Goal: Find specific page/section: Find specific page/section

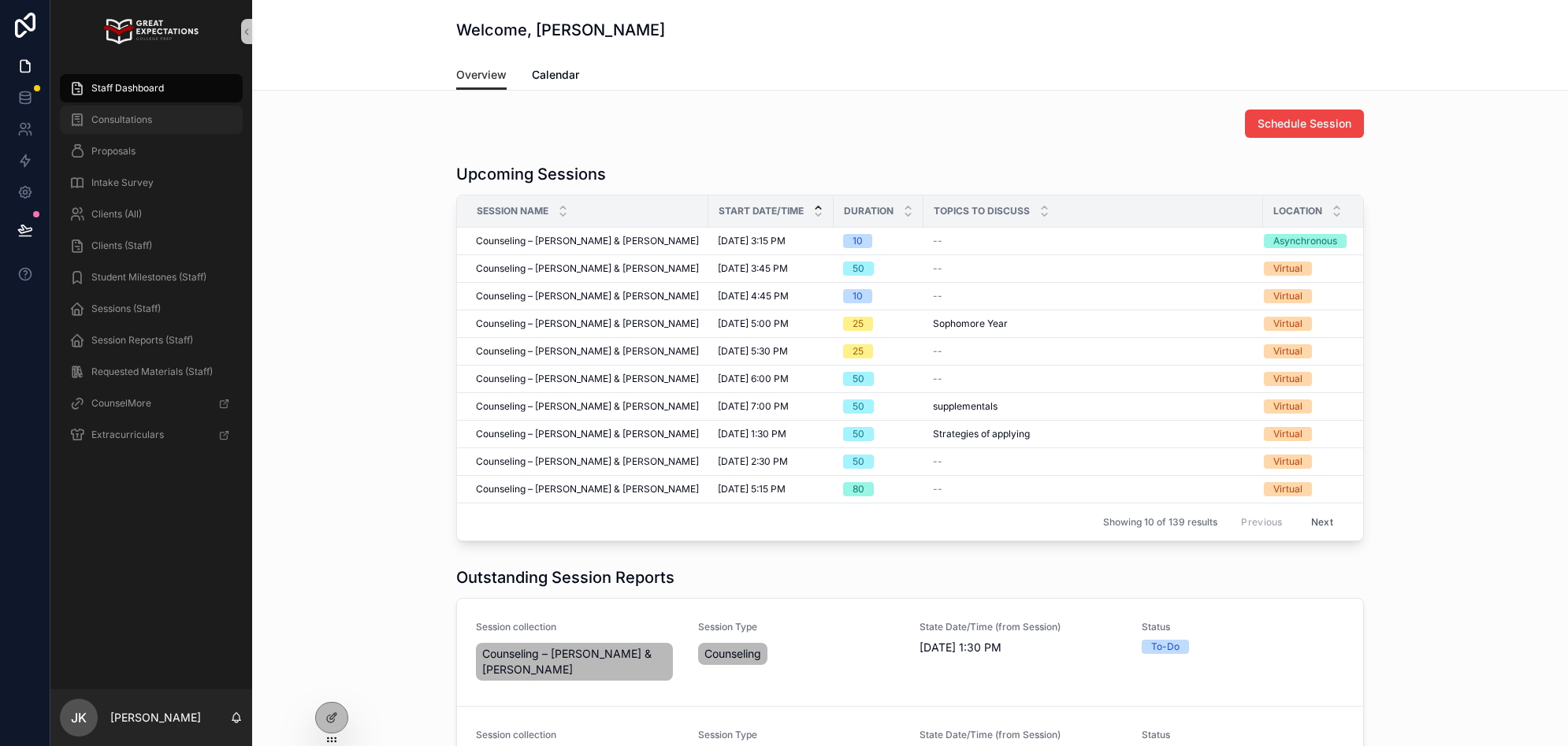
click at [149, 122] on span "Consultations" at bounding box center [122, 119] width 61 height 12
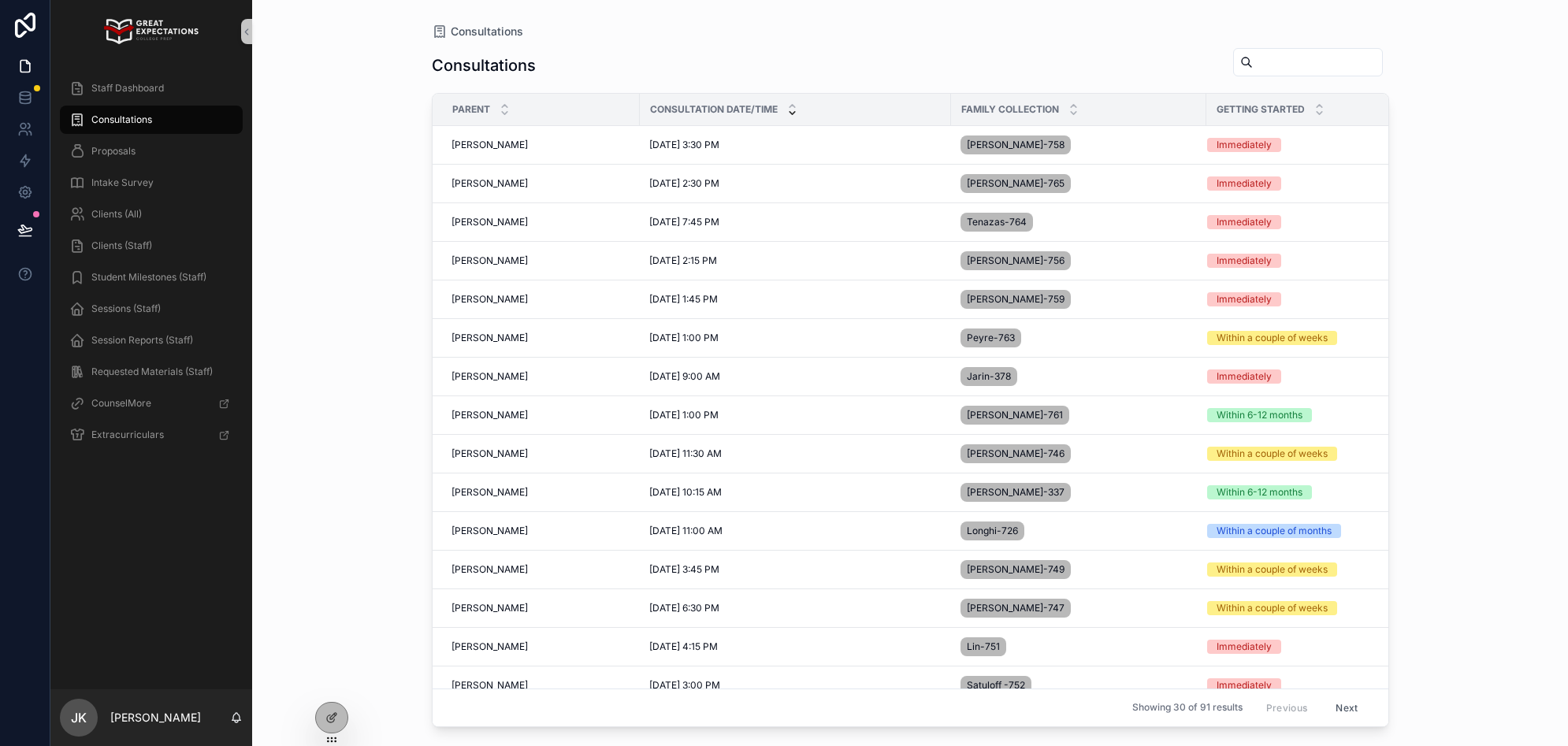
click at [325, 119] on div "Consultations Consultations Parent Consultation Date/Time Family collection Get…" at bounding box center [910, 373] width 1316 height 746
click at [532, 187] on div "[PERSON_NAME] [PERSON_NAME]" at bounding box center [541, 184] width 179 height 12
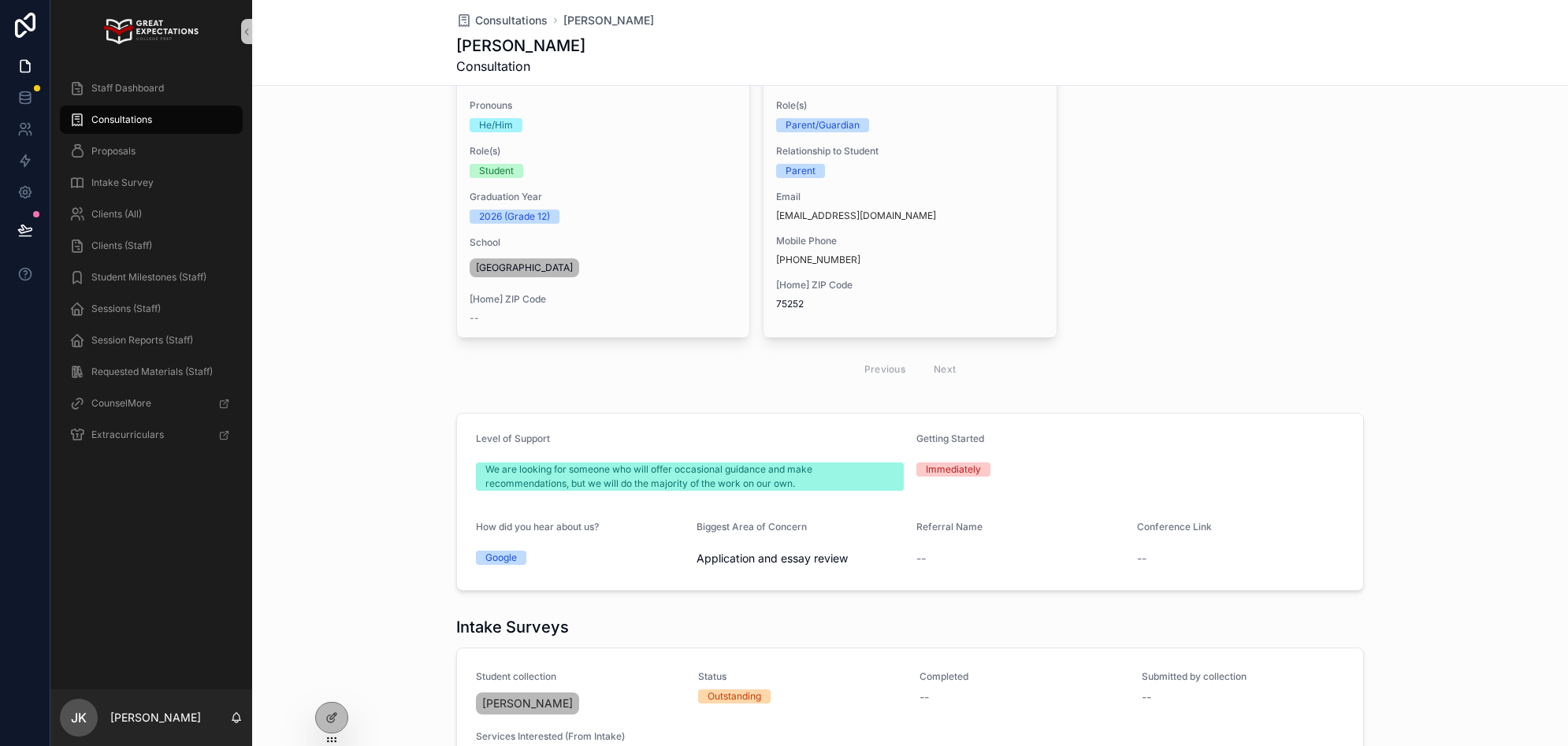
scroll to position [244, 0]
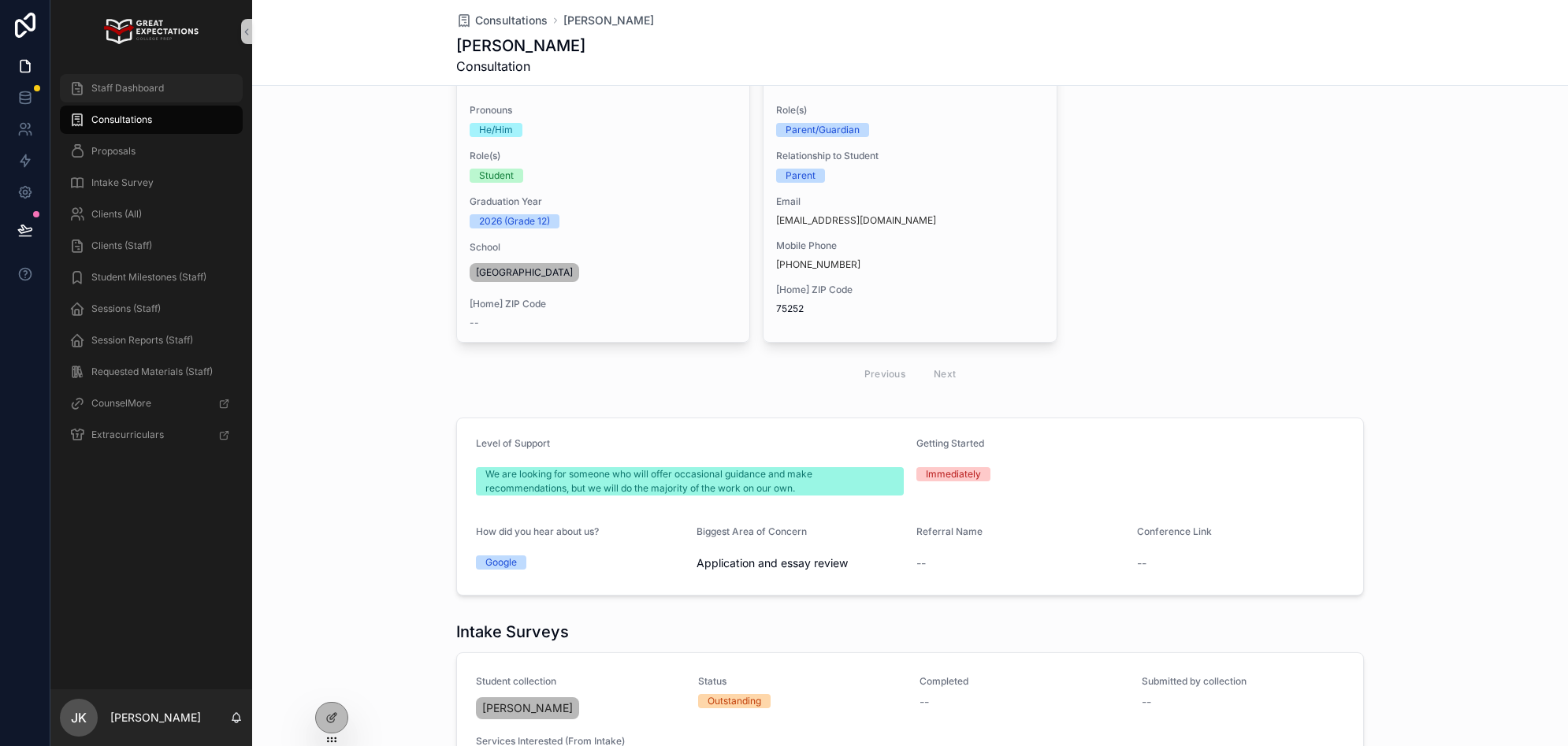
click at [144, 88] on span "Staff Dashboard" at bounding box center [127, 88] width 72 height 12
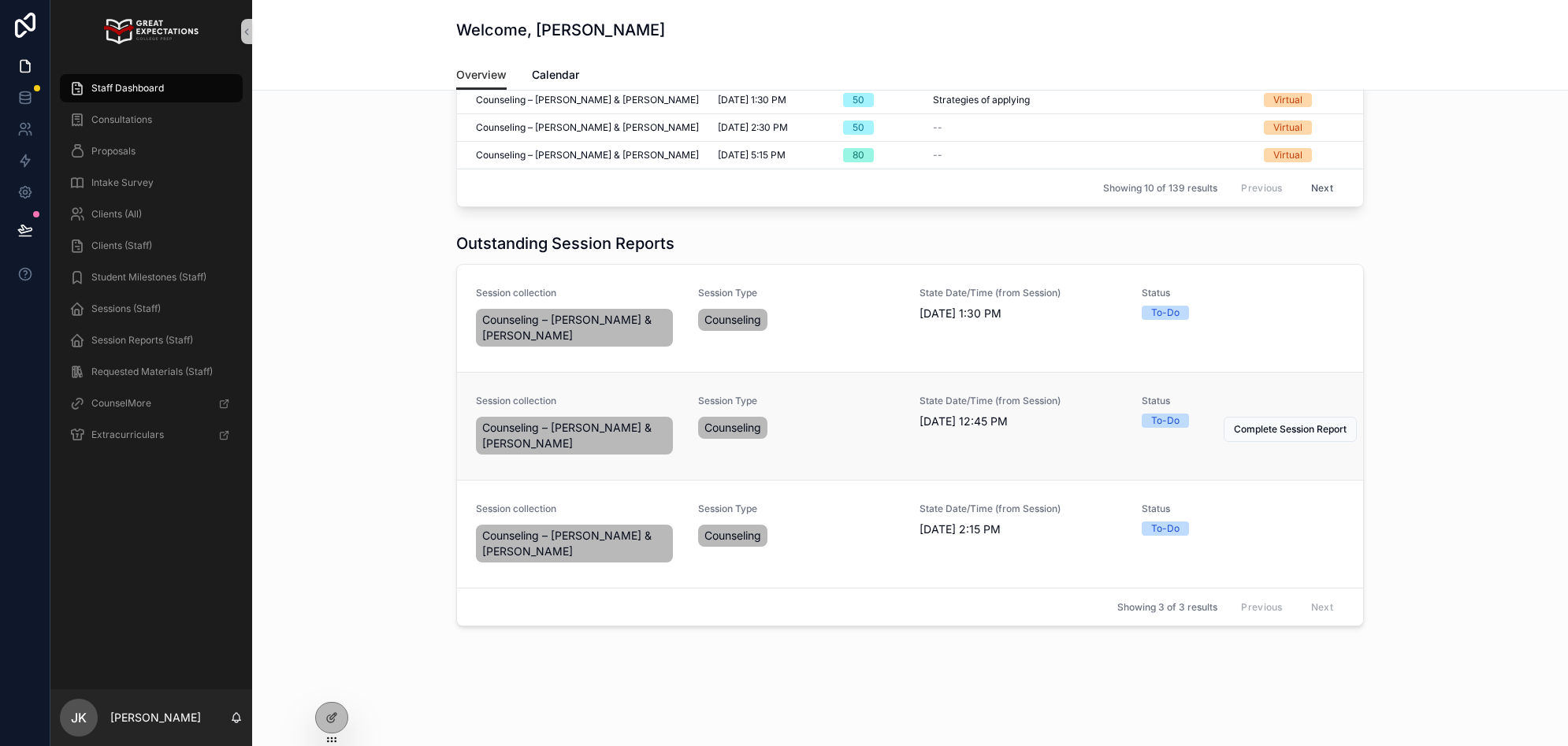
scroll to position [333, 0]
